Goal: Task Accomplishment & Management: Manage account settings

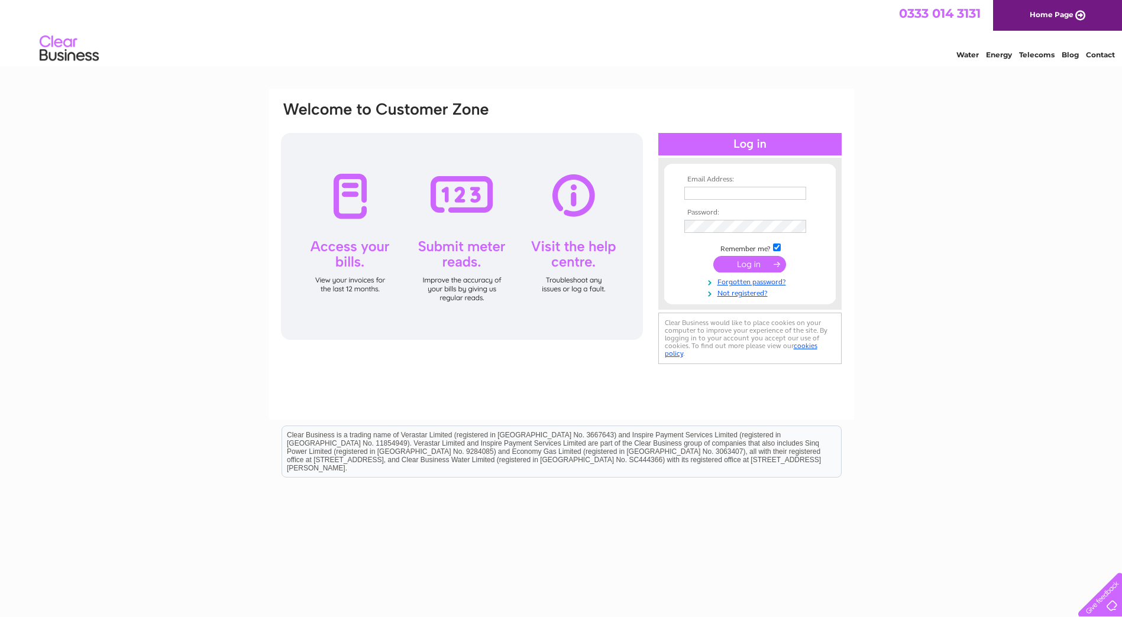
type input "lynne@harpercontracts.com"
click at [762, 260] on input "submit" at bounding box center [749, 264] width 73 height 17
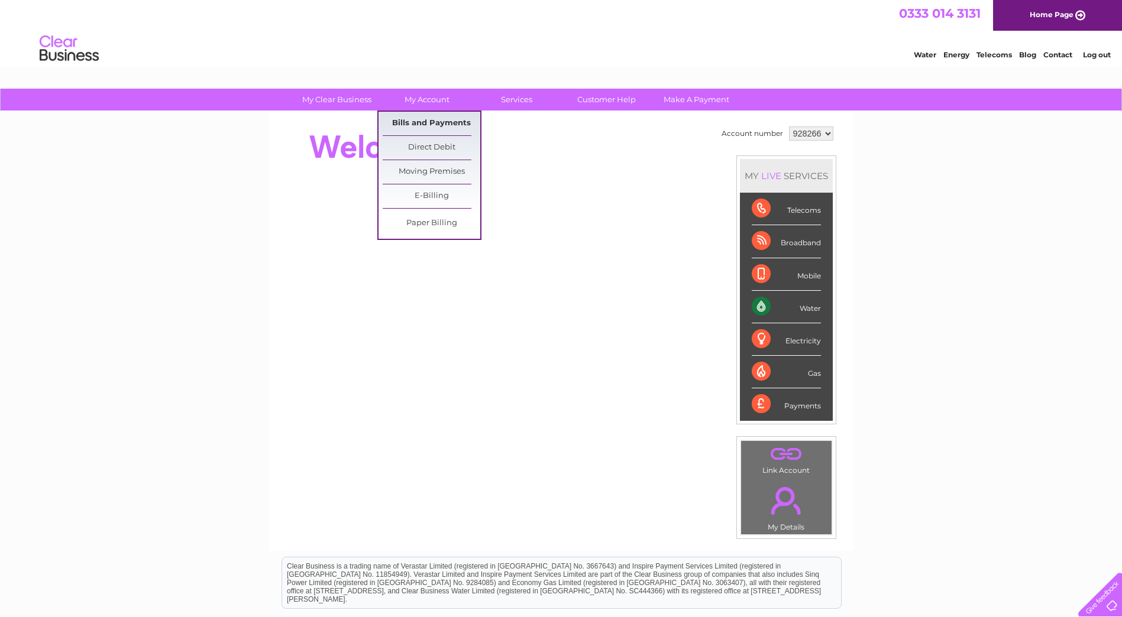
click at [445, 120] on link "Bills and Payments" at bounding box center [432, 124] width 98 height 24
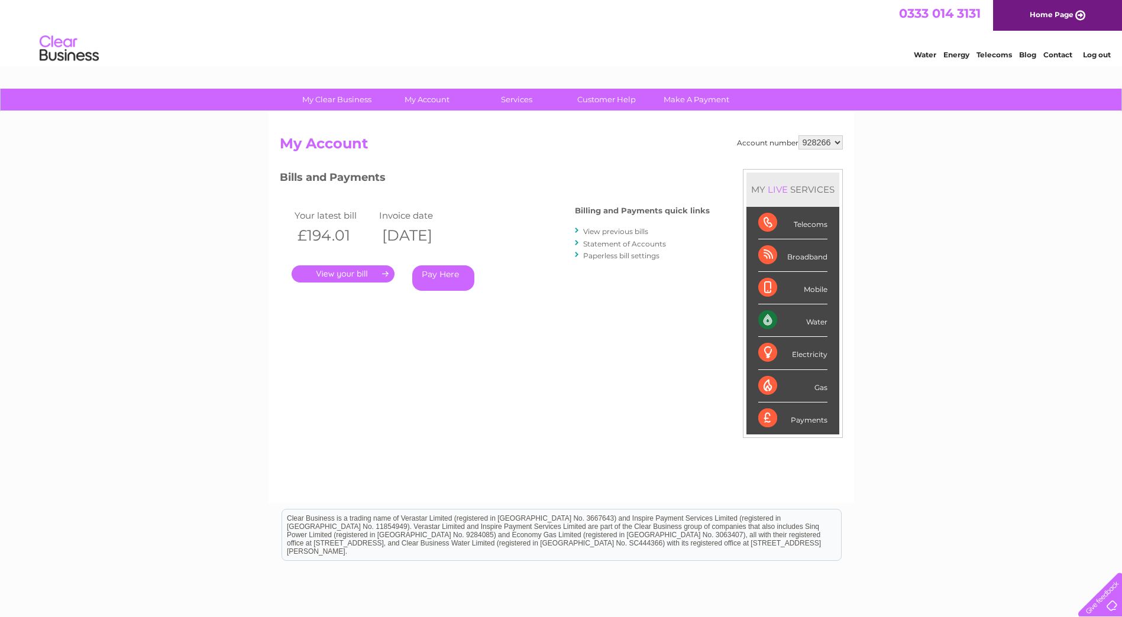
click at [1096, 53] on link "Log out" at bounding box center [1097, 54] width 28 height 9
